Goal: Find contact information: Obtain details needed to contact an individual or organization

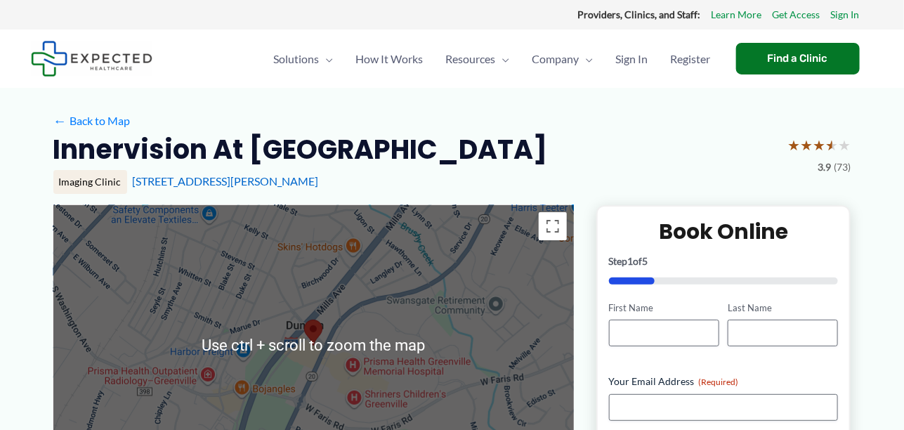
click at [226, 305] on div at bounding box center [313, 345] width 520 height 281
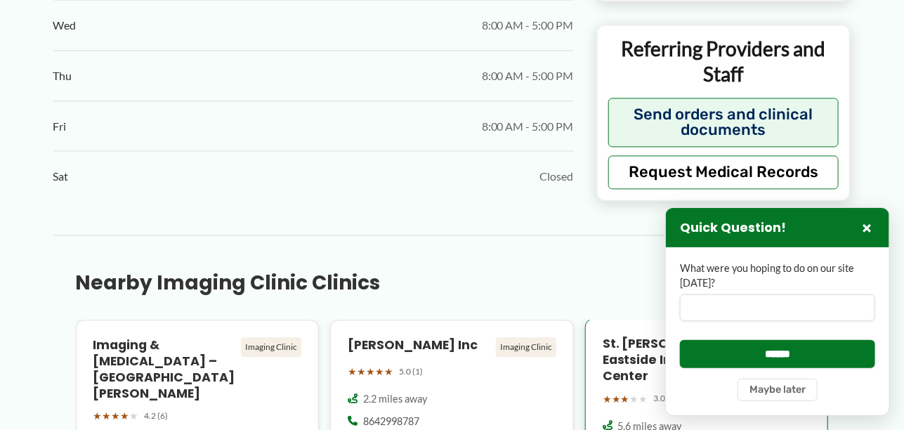
scroll to position [983, 0]
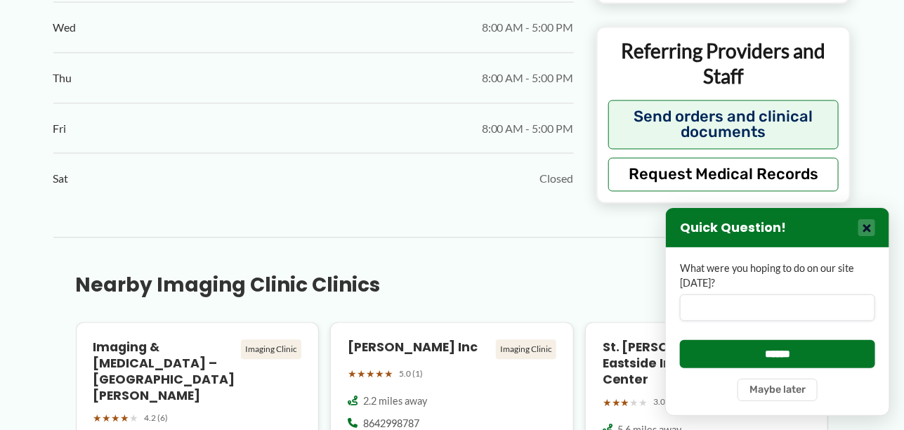
click at [867, 227] on button "×" at bounding box center [866, 227] width 17 height 17
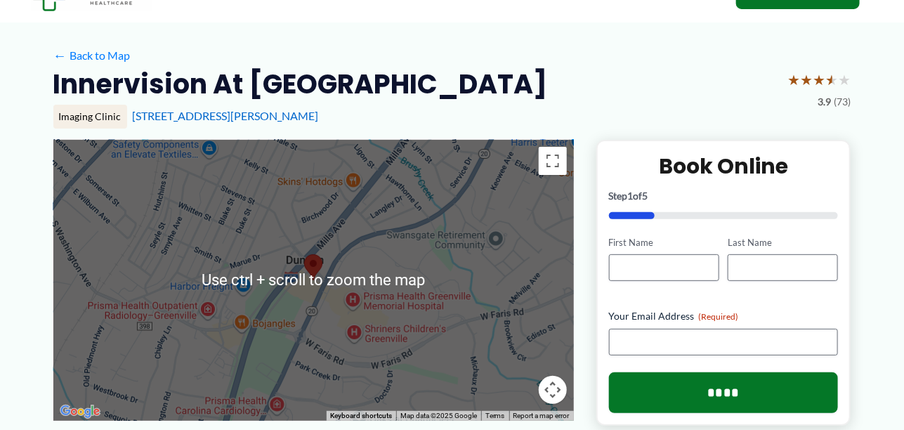
scroll to position [61, 0]
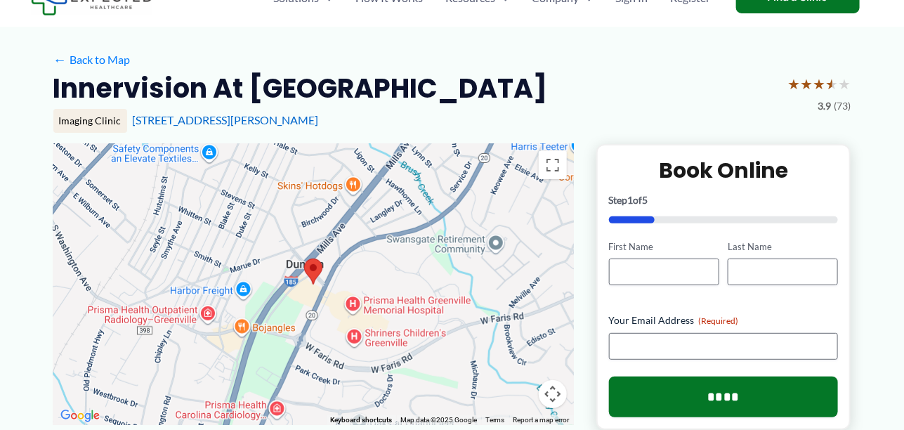
click at [304, 258] on area at bounding box center [304, 258] width 0 height 0
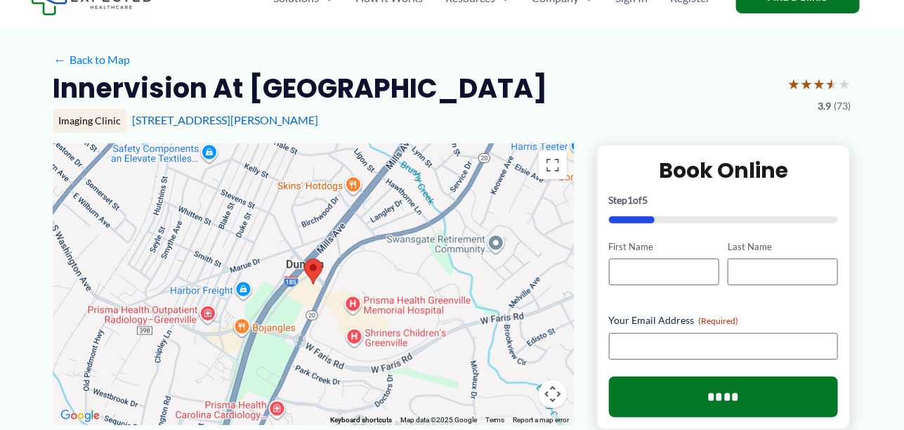
click at [304, 258] on area at bounding box center [304, 258] width 0 height 0
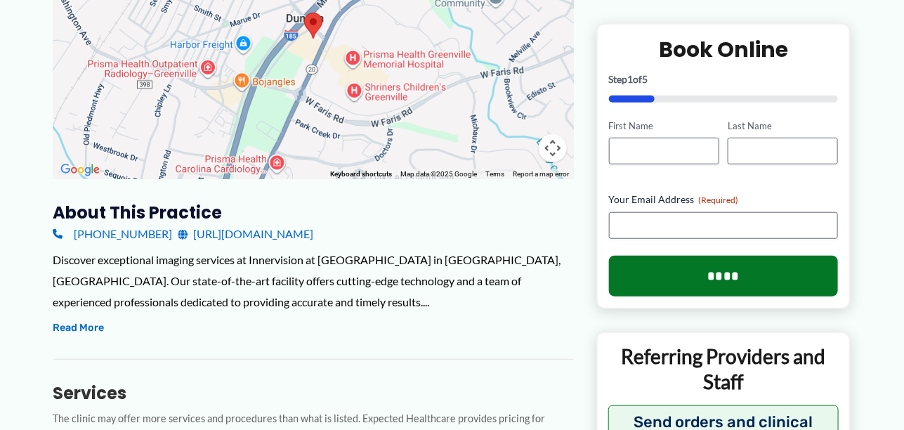
scroll to position [350, 0]
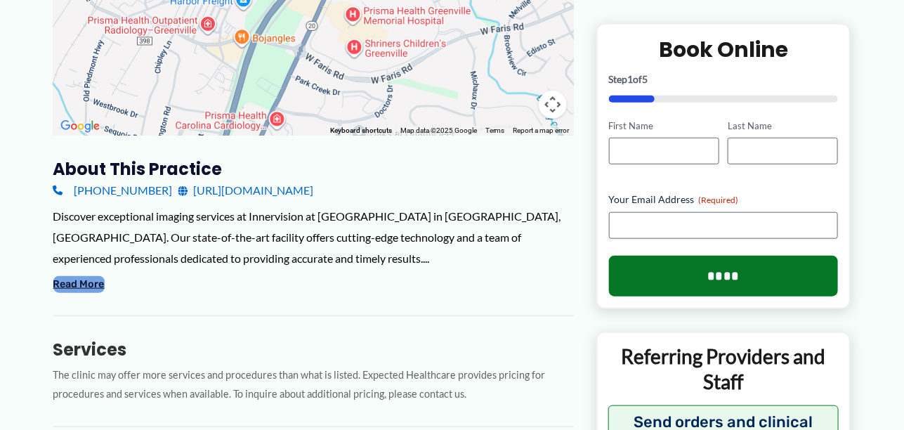
click at [92, 283] on button "Read More" at bounding box center [78, 284] width 51 height 17
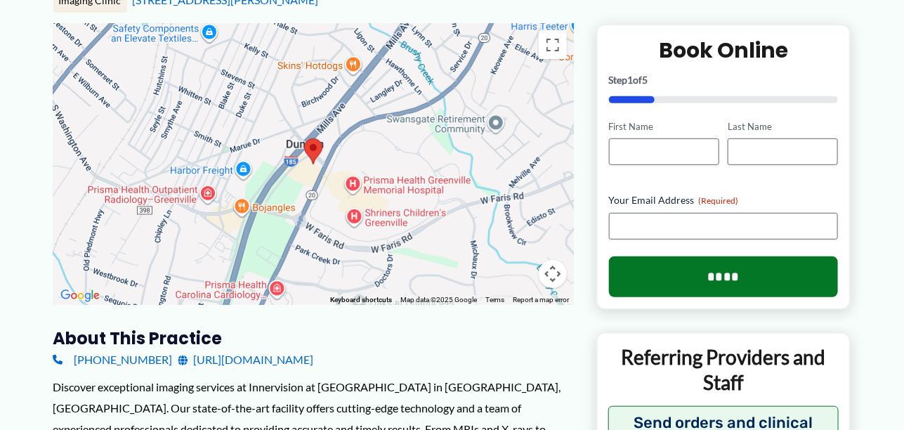
scroll to position [140, 0]
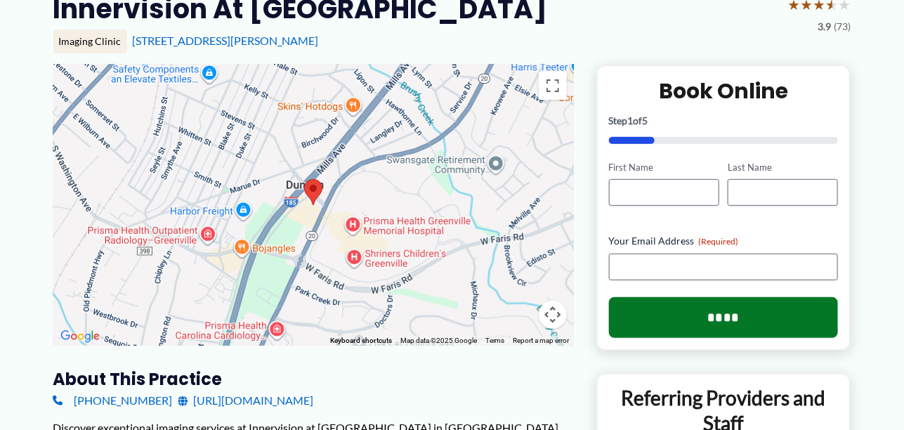
click at [86, 44] on div "Imaging Clinic" at bounding box center [90, 41] width 74 height 24
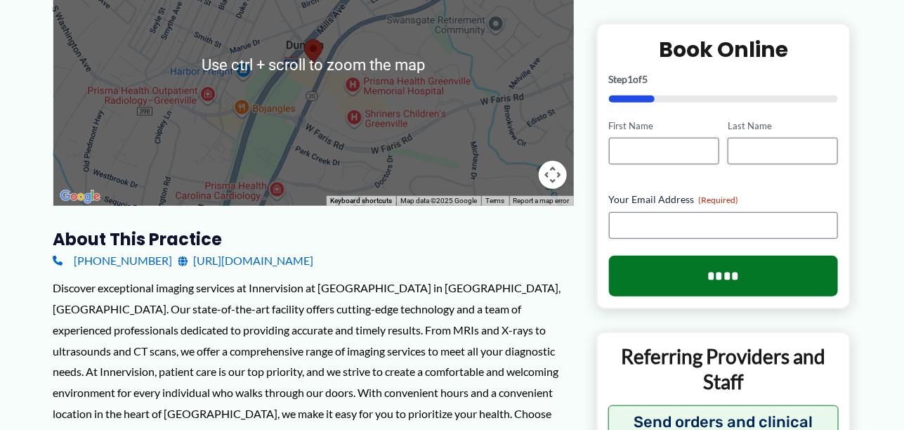
scroll to position [281, 0]
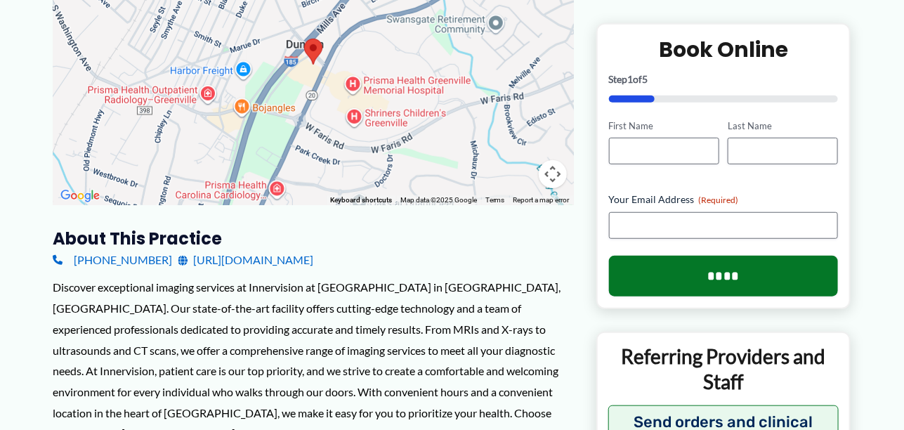
click at [246, 259] on link "[URL][DOMAIN_NAME]" at bounding box center [246, 259] width 136 height 21
